Goal: Task Accomplishment & Management: Use online tool/utility

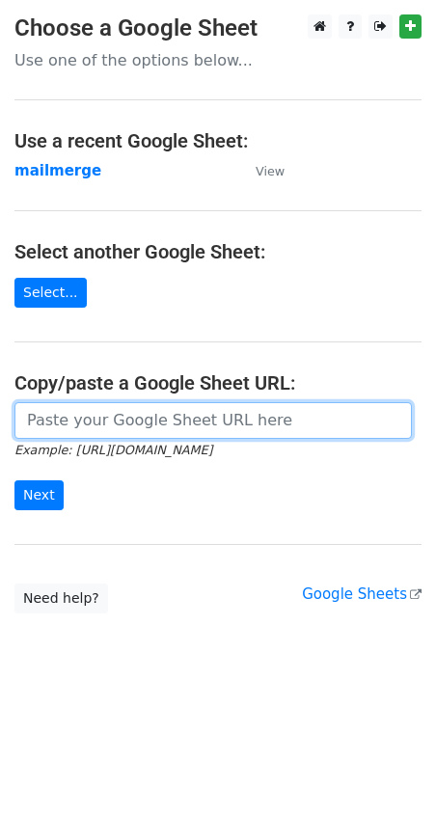
click at [111, 416] on input "url" at bounding box center [212, 420] width 397 height 37
paste input "[URL][DOMAIN_NAME]"
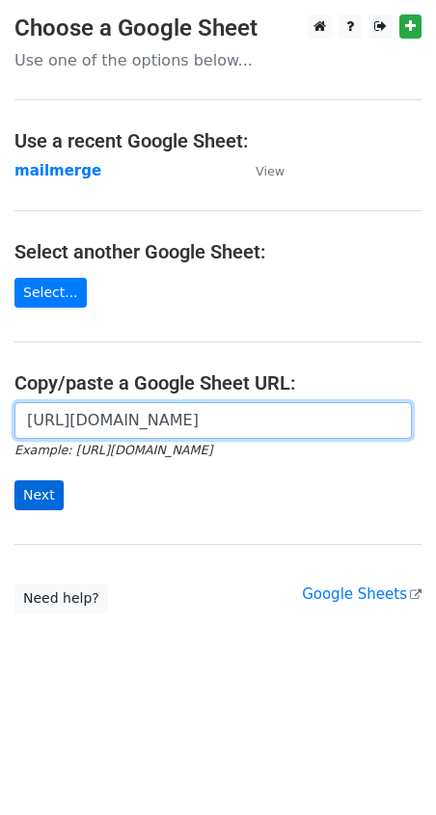
type input "[URL][DOMAIN_NAME]"
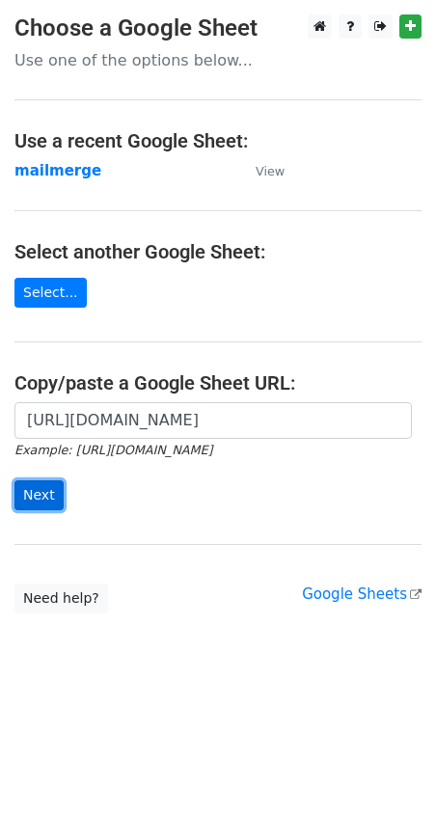
scroll to position [0, 0]
click at [41, 492] on input "Next" at bounding box center [38, 495] width 49 height 30
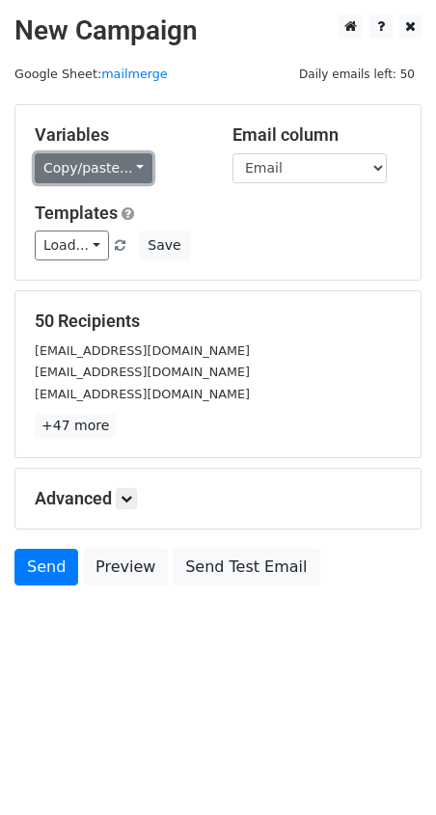
click at [122, 167] on link "Copy/paste..." at bounding box center [94, 168] width 118 height 30
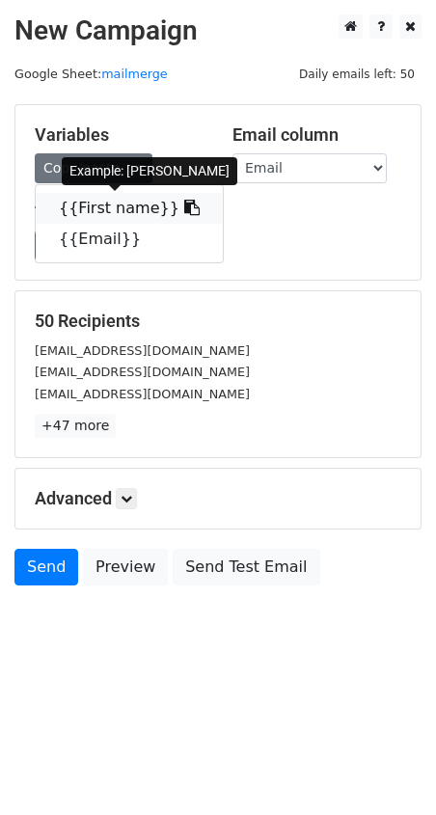
click at [73, 212] on link "{{First name}}" at bounding box center [129, 208] width 187 height 31
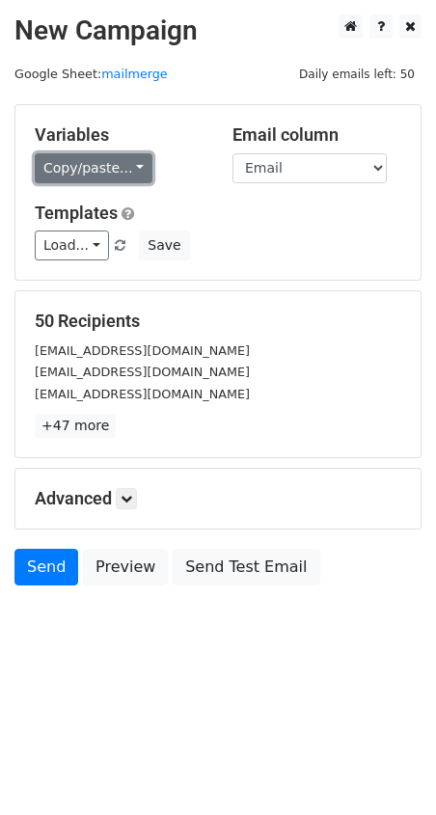
click at [121, 175] on link "Copy/paste..." at bounding box center [94, 168] width 118 height 30
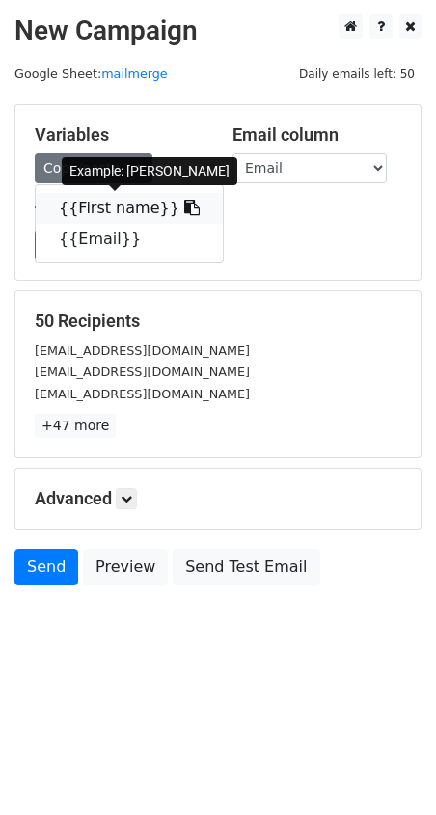
click at [83, 206] on link "{{First name}}" at bounding box center [129, 208] width 187 height 31
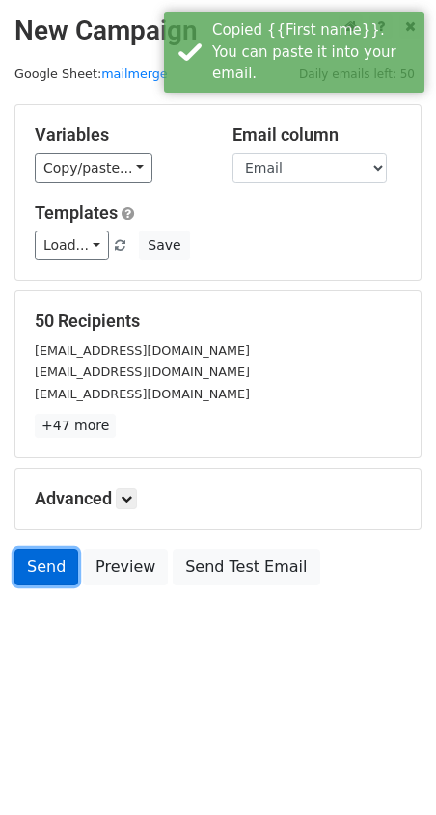
click at [43, 564] on link "Send" at bounding box center [46, 567] width 64 height 37
